Goal: Information Seeking & Learning: Find contact information

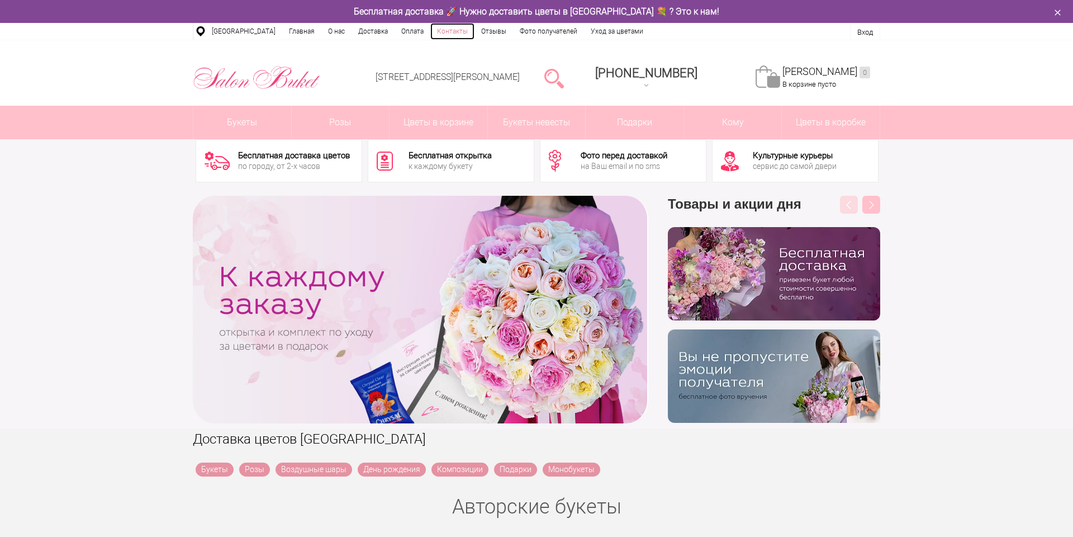
click at [443, 34] on link "Контакты" at bounding box center [452, 31] width 44 height 17
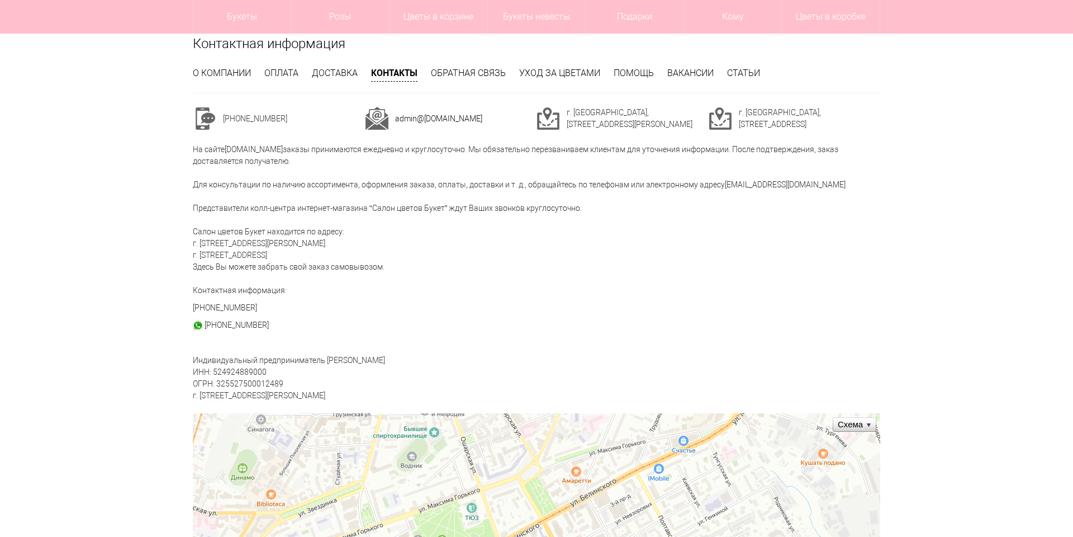
scroll to position [228, 0]
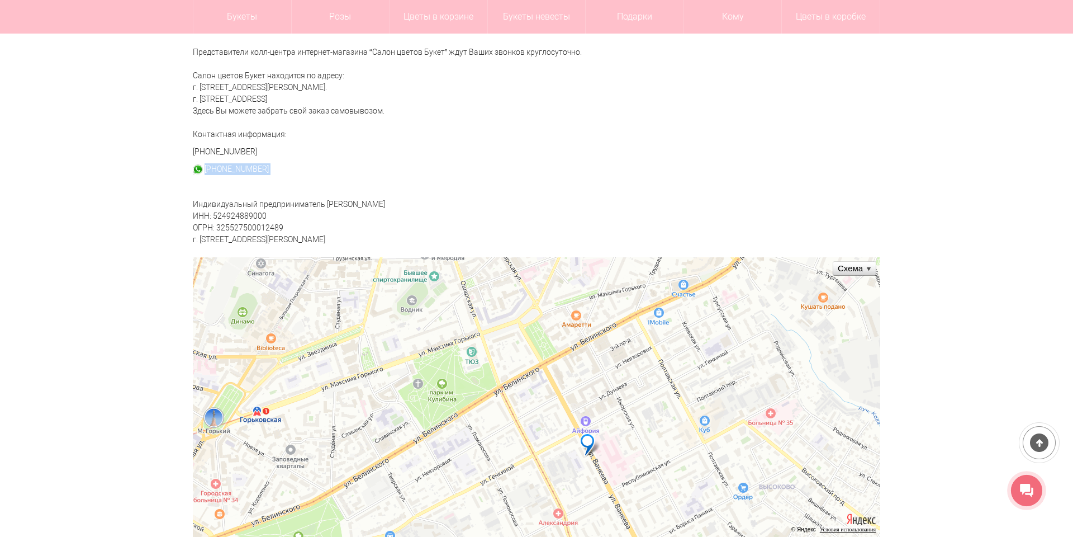
drag, startPoint x: 287, startPoint y: 169, endPoint x: 205, endPoint y: 175, distance: 82.4
click at [205, 175] on div "Контактная информация О компании Оплата Доставка Контакты Обратная связь Уход з…" at bounding box center [536, 382] width 704 height 1009
copy div "+79527700055"
click at [853, 189] on div "Контактная информация О компании Оплата Доставка Контакты Обратная связь Уход з…" at bounding box center [536, 382] width 704 height 1009
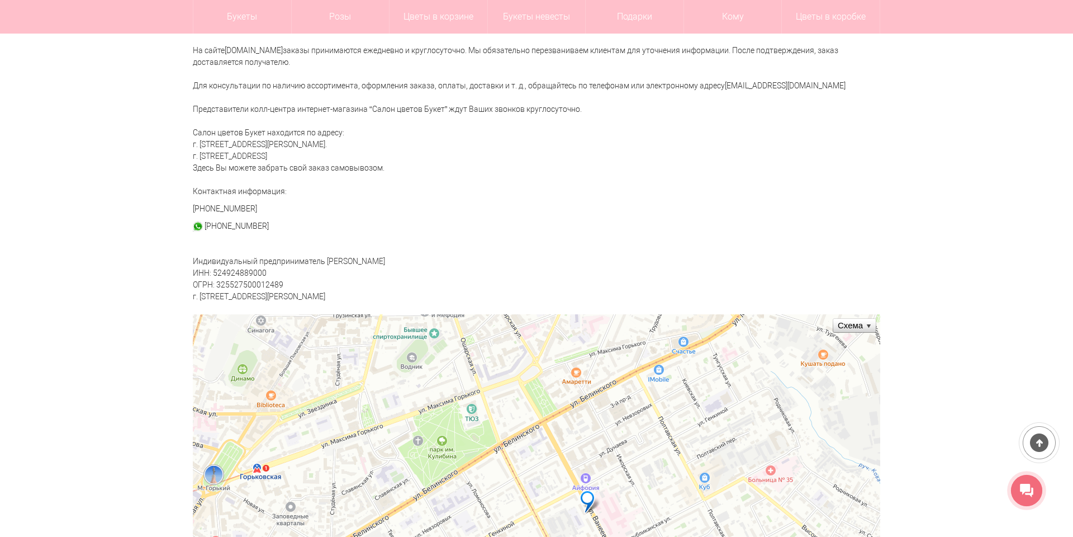
scroll to position [0, 0]
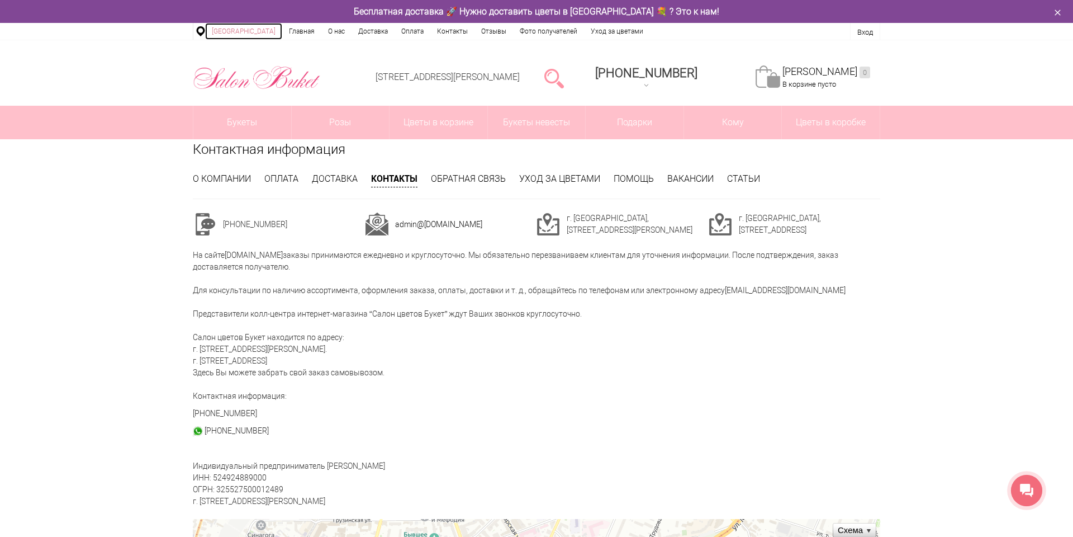
click at [241, 32] on link "[GEOGRAPHIC_DATA]" at bounding box center [243, 31] width 77 height 17
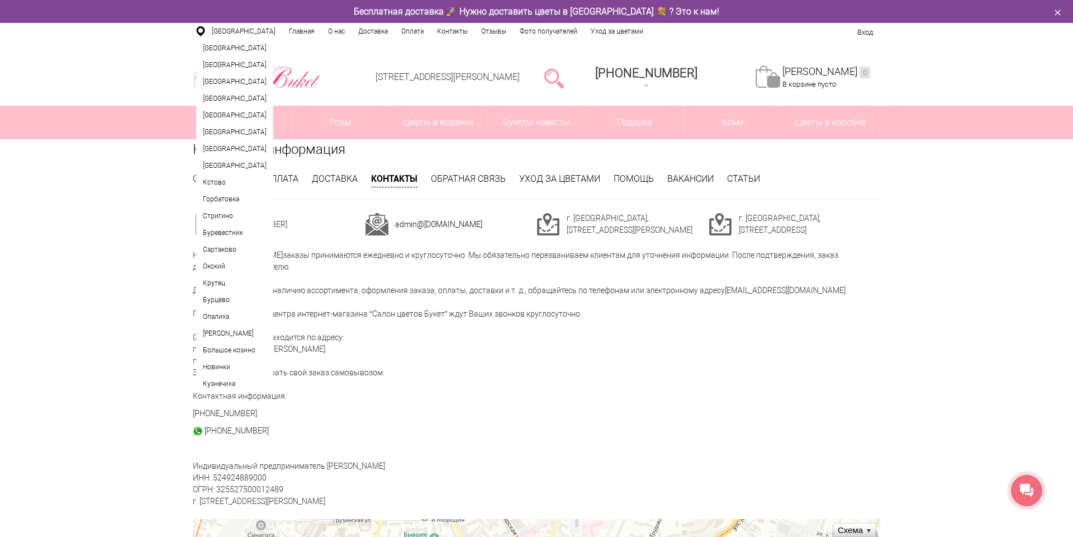
click at [136, 71] on div "Нижний Новгород, ул. Ванеева, д. 19 8 (831) 414-00-85 +7-952-77-000-55 Заказать…" at bounding box center [536, 72] width 1073 height 65
